Goal: Task Accomplishment & Management: Use online tool/utility

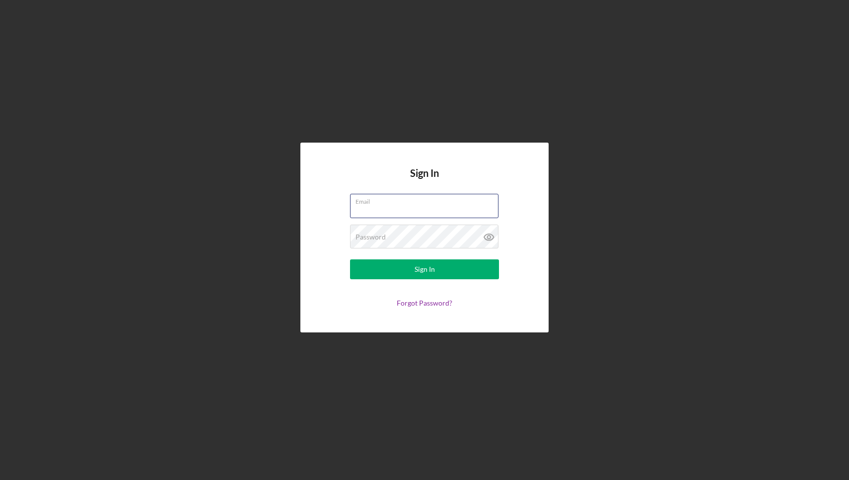
type input "[EMAIL_ADDRESS][DOMAIN_NAME]"
click at [425, 269] on button "Sign In" at bounding box center [424, 269] width 149 height 20
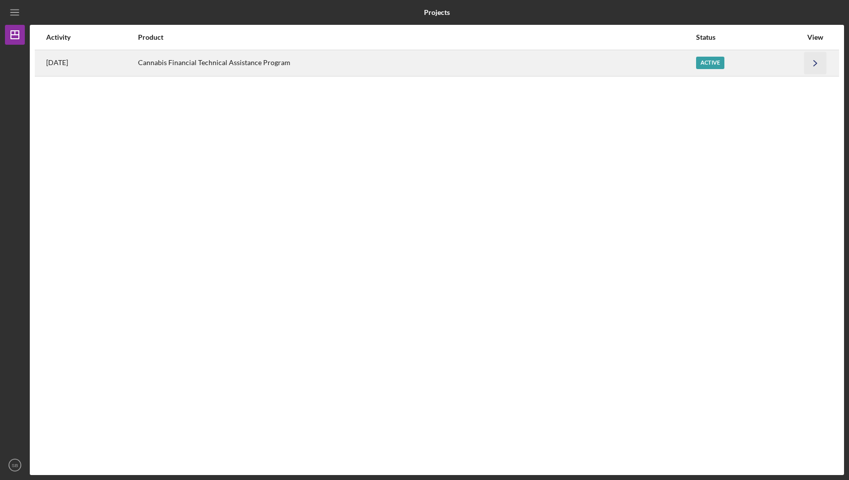
click at [816, 64] on icon "Icon/Navigate" at bounding box center [816, 63] width 22 height 22
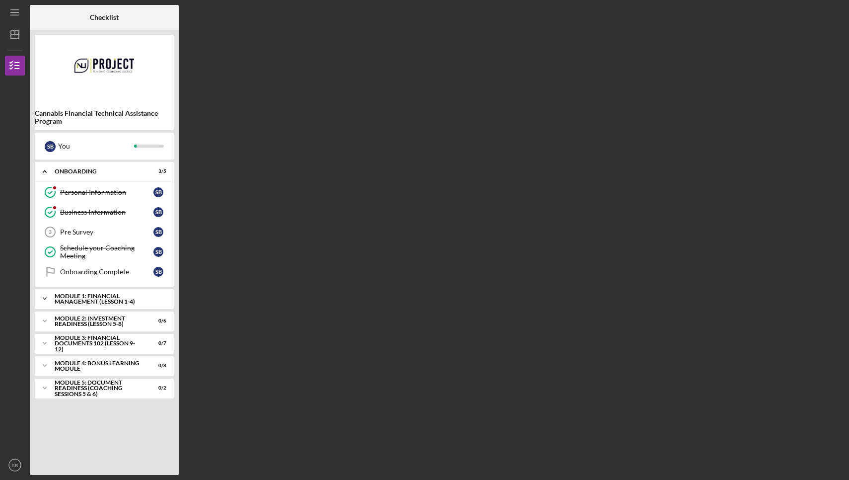
click at [111, 298] on div "Module 1: Financial Management (Lesson 1-4)" at bounding box center [108, 298] width 107 height 11
